Goal: Task Accomplishment & Management: Use online tool/utility

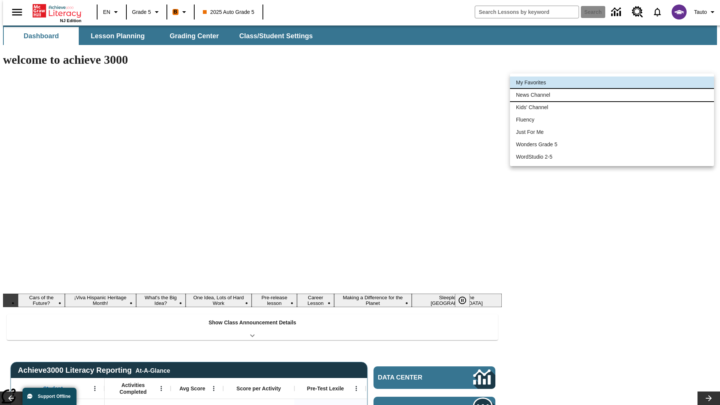
click at [612, 95] on li "News Channel" at bounding box center [612, 95] width 204 height 12
type input "120"
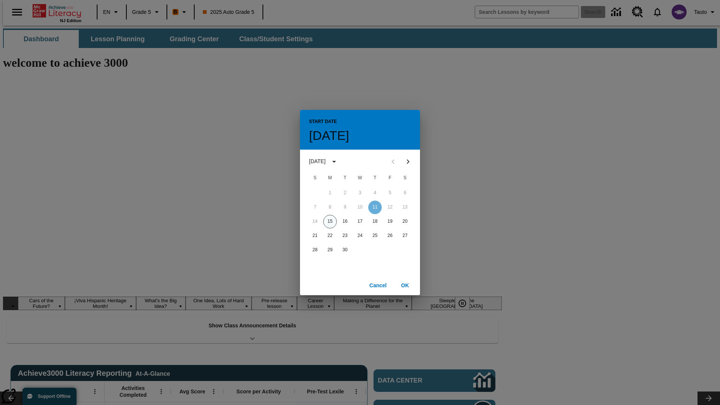
click at [330, 221] on button "15" at bounding box center [329, 221] width 13 height 13
click at [405, 285] on button "OK" at bounding box center [405, 285] width 24 height 14
